Goal: Task Accomplishment & Management: Use online tool/utility

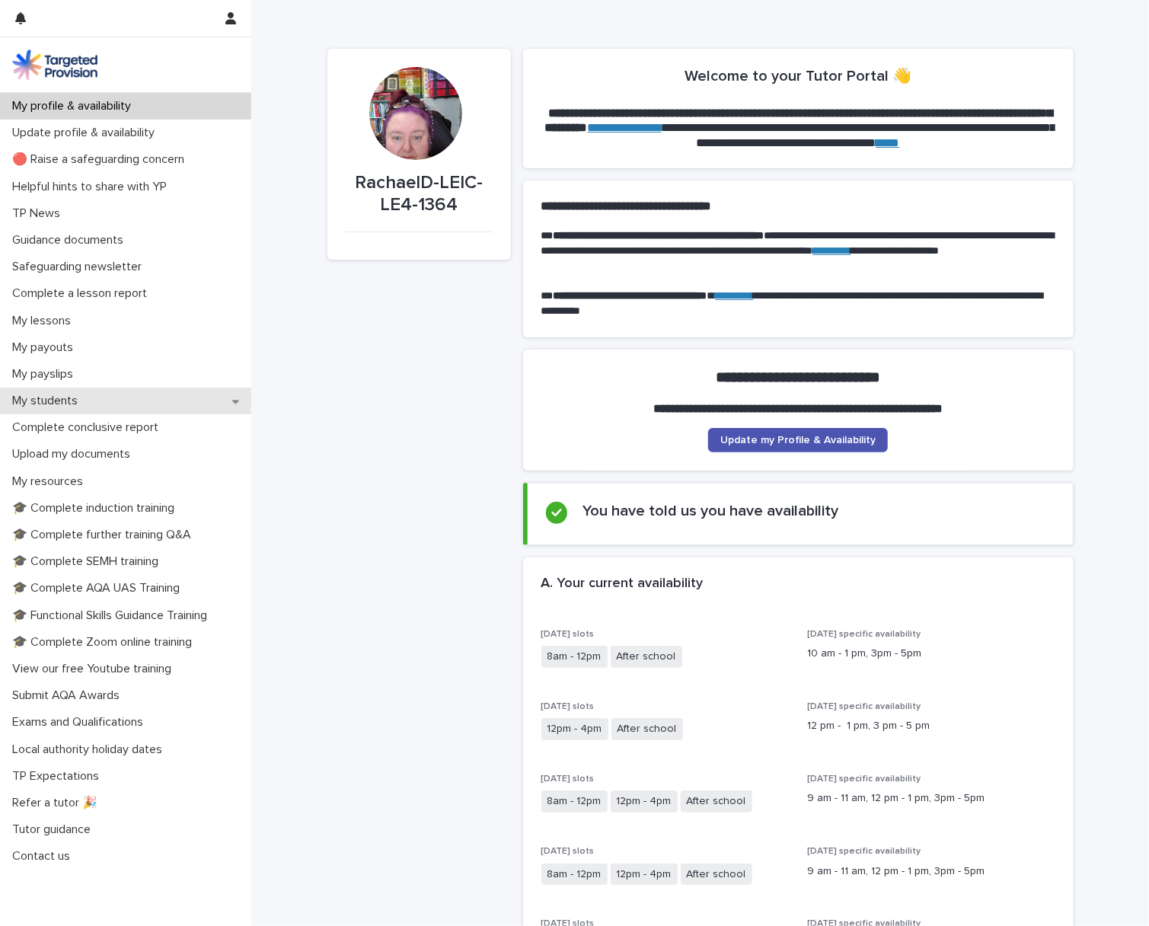
click at [58, 405] on p "My students" at bounding box center [48, 401] width 84 height 14
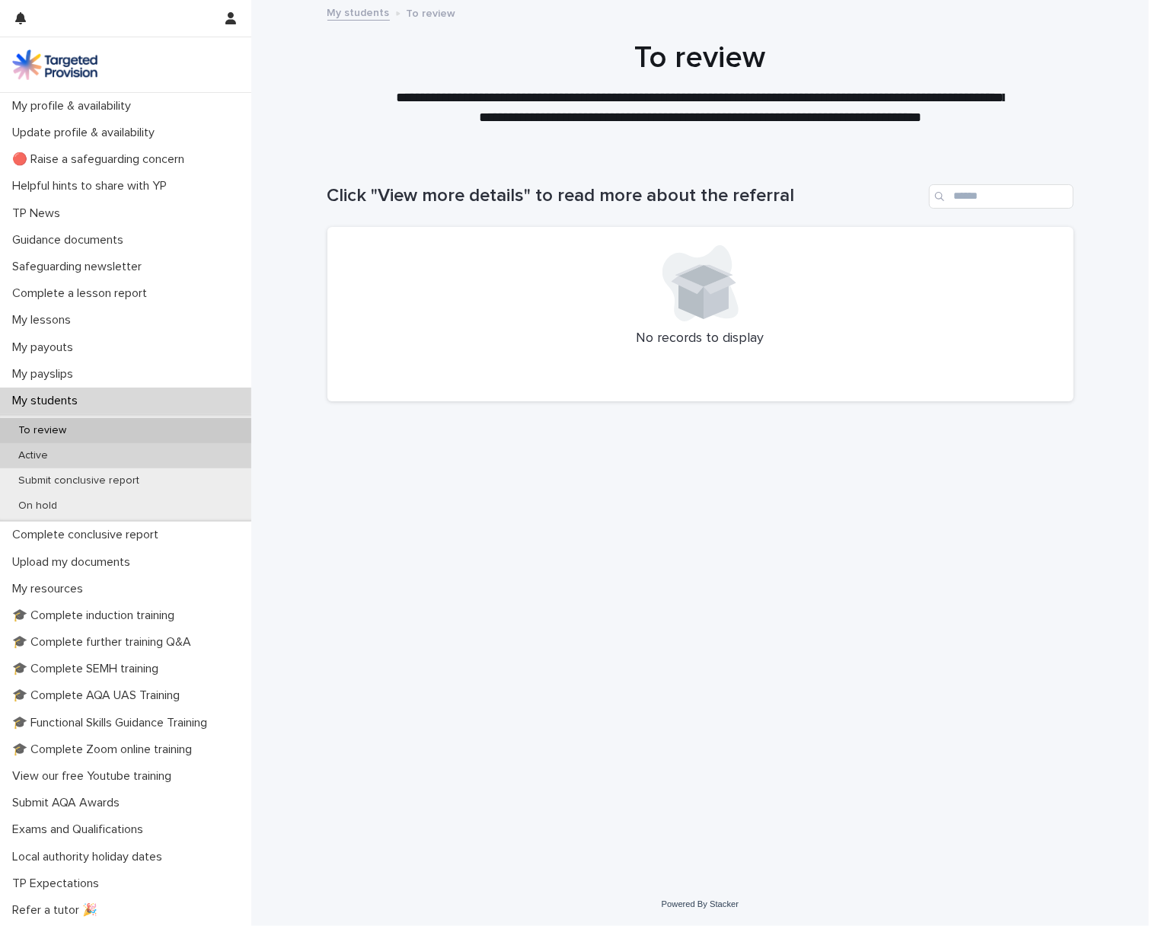
click at [37, 454] on p "Active" at bounding box center [33, 455] width 54 height 13
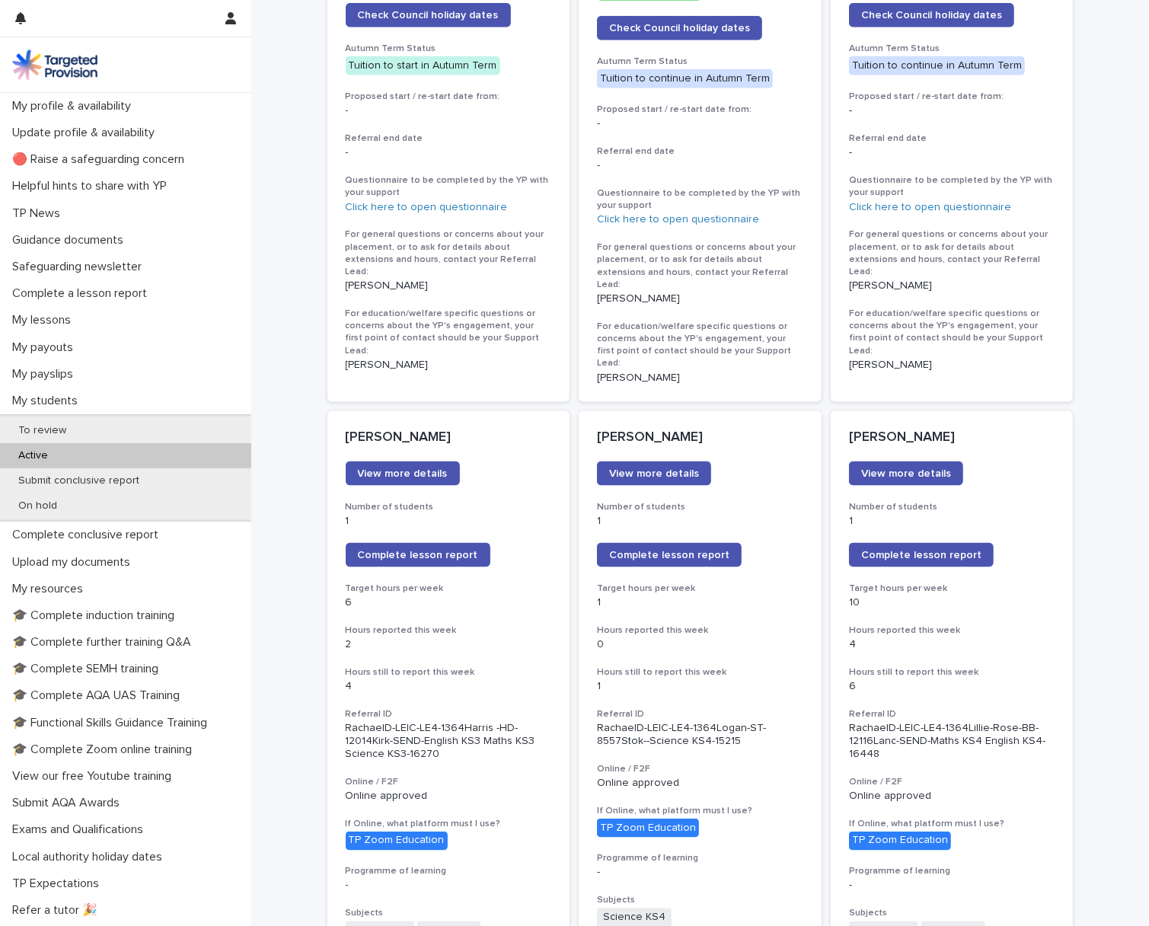
scroll to position [913, 0]
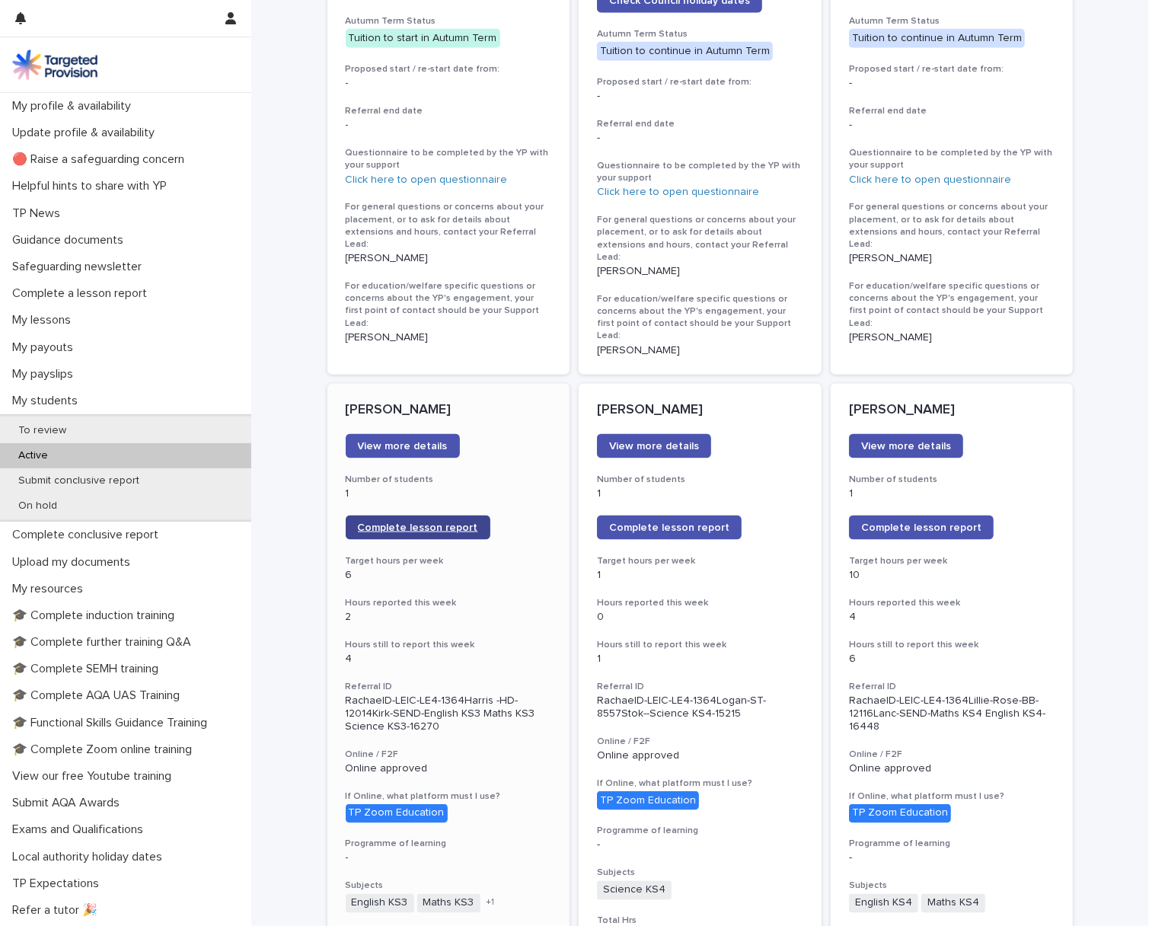
click at [375, 522] on span "Complete lesson report" at bounding box center [418, 527] width 120 height 11
click at [909, 522] on span "Complete lesson report" at bounding box center [921, 527] width 120 height 11
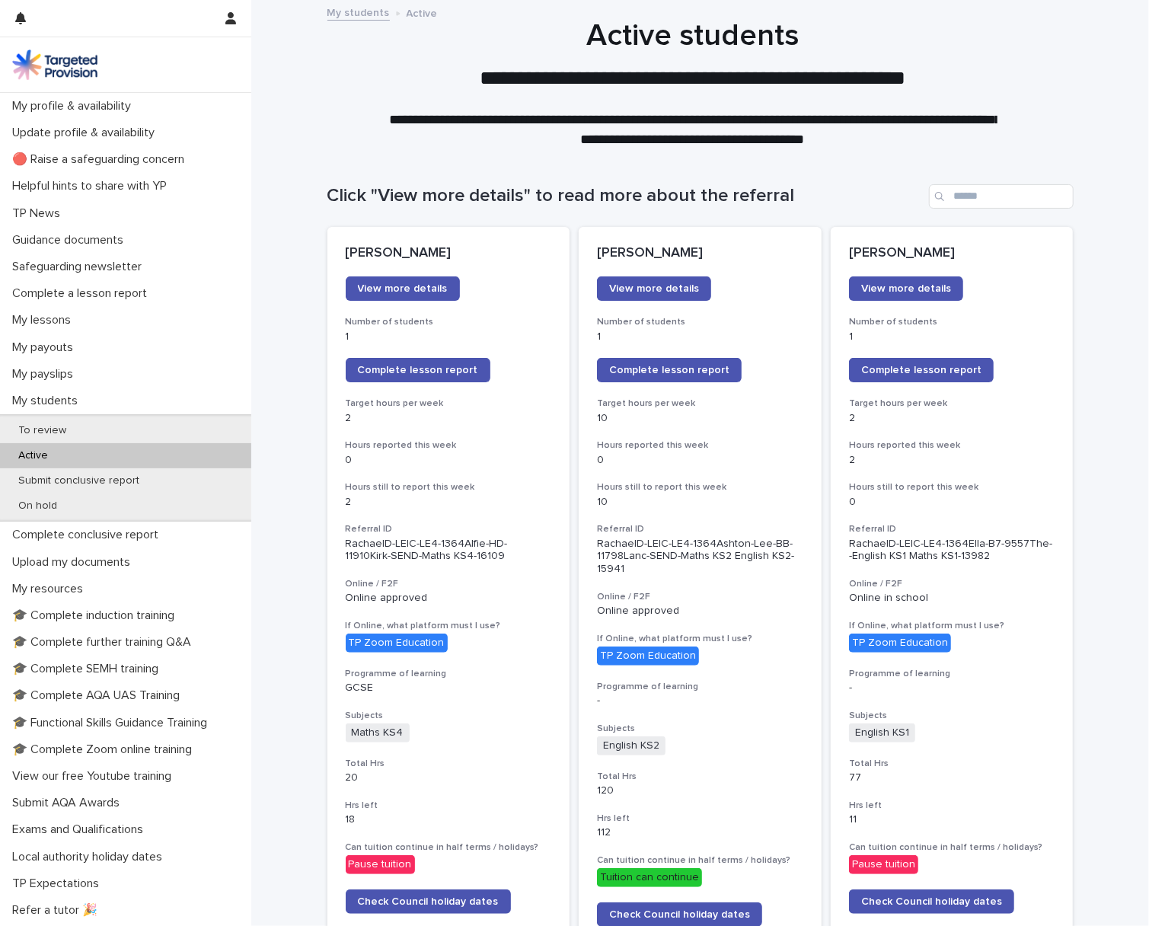
scroll to position [913, 0]
